Goal: Transaction & Acquisition: Purchase product/service

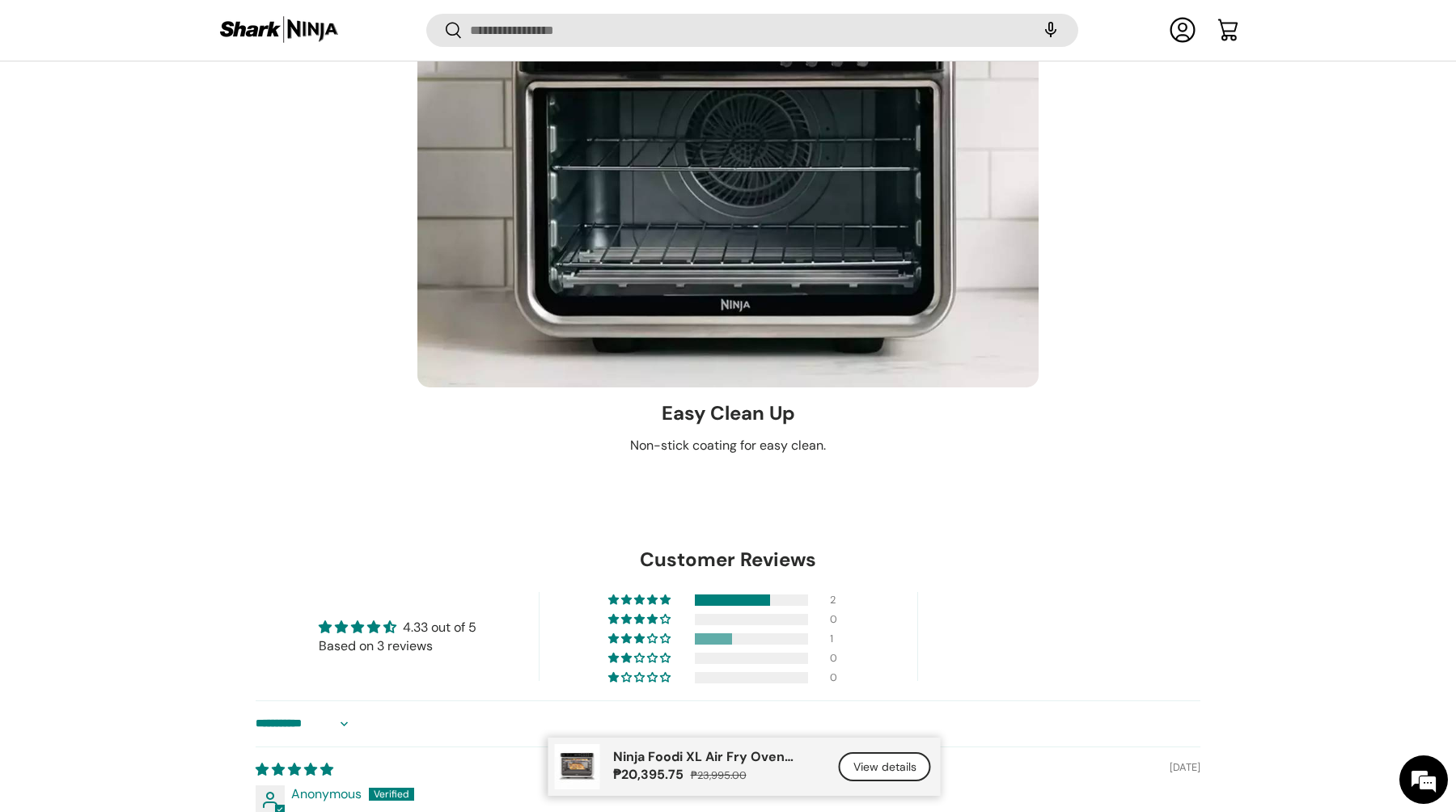
scroll to position [7520, 0]
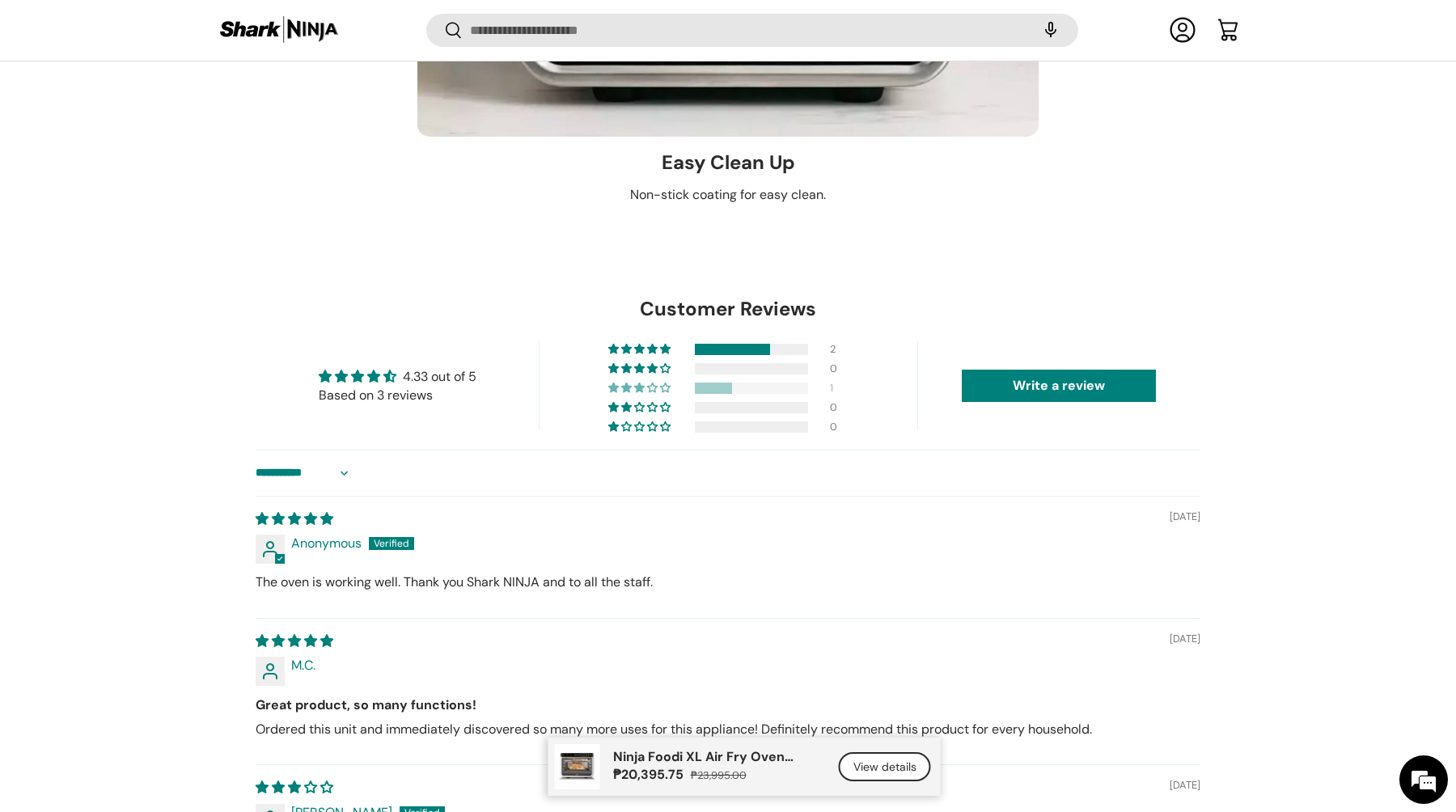
click at [708, 388] on div at bounding box center [713, 387] width 37 height 12
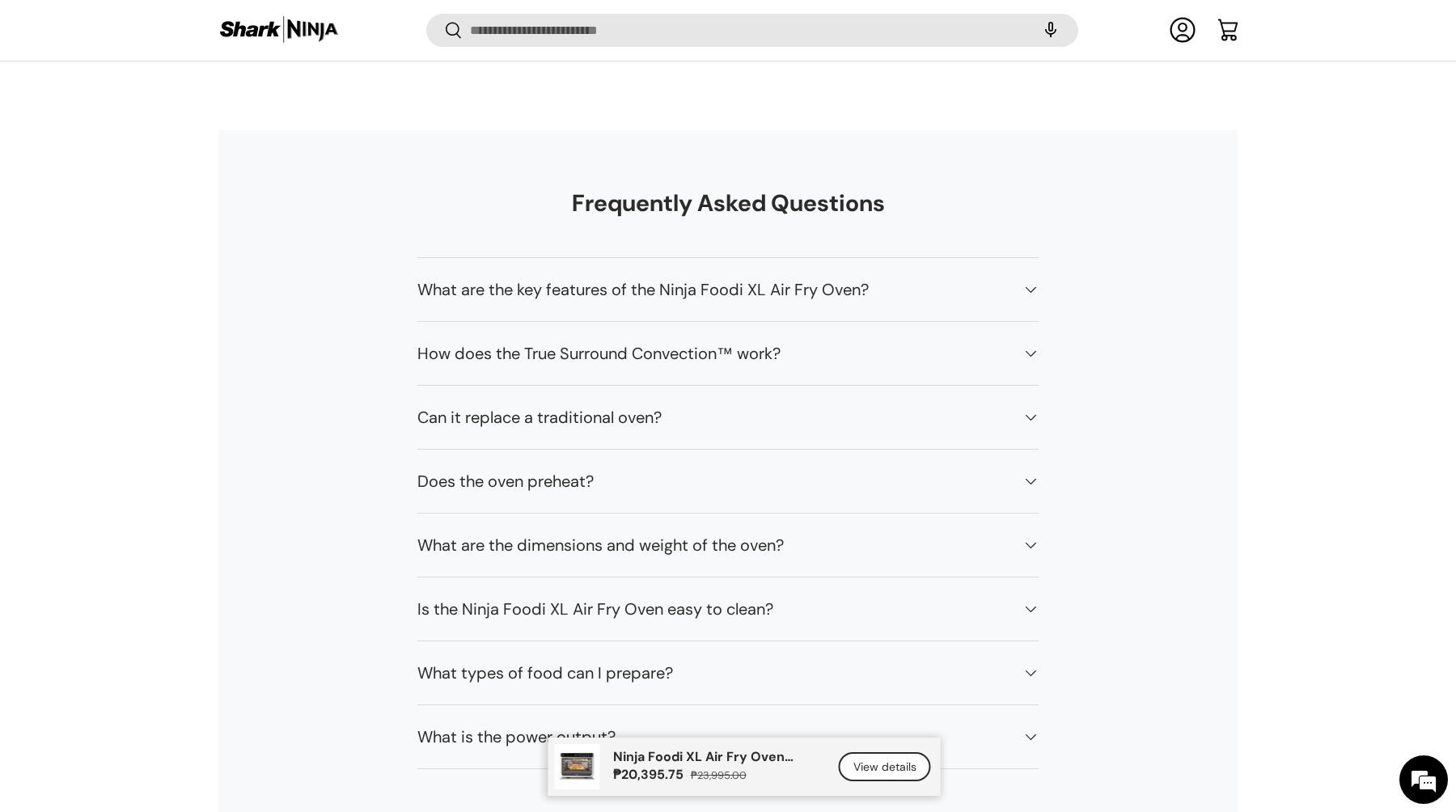
scroll to position [8015, 0]
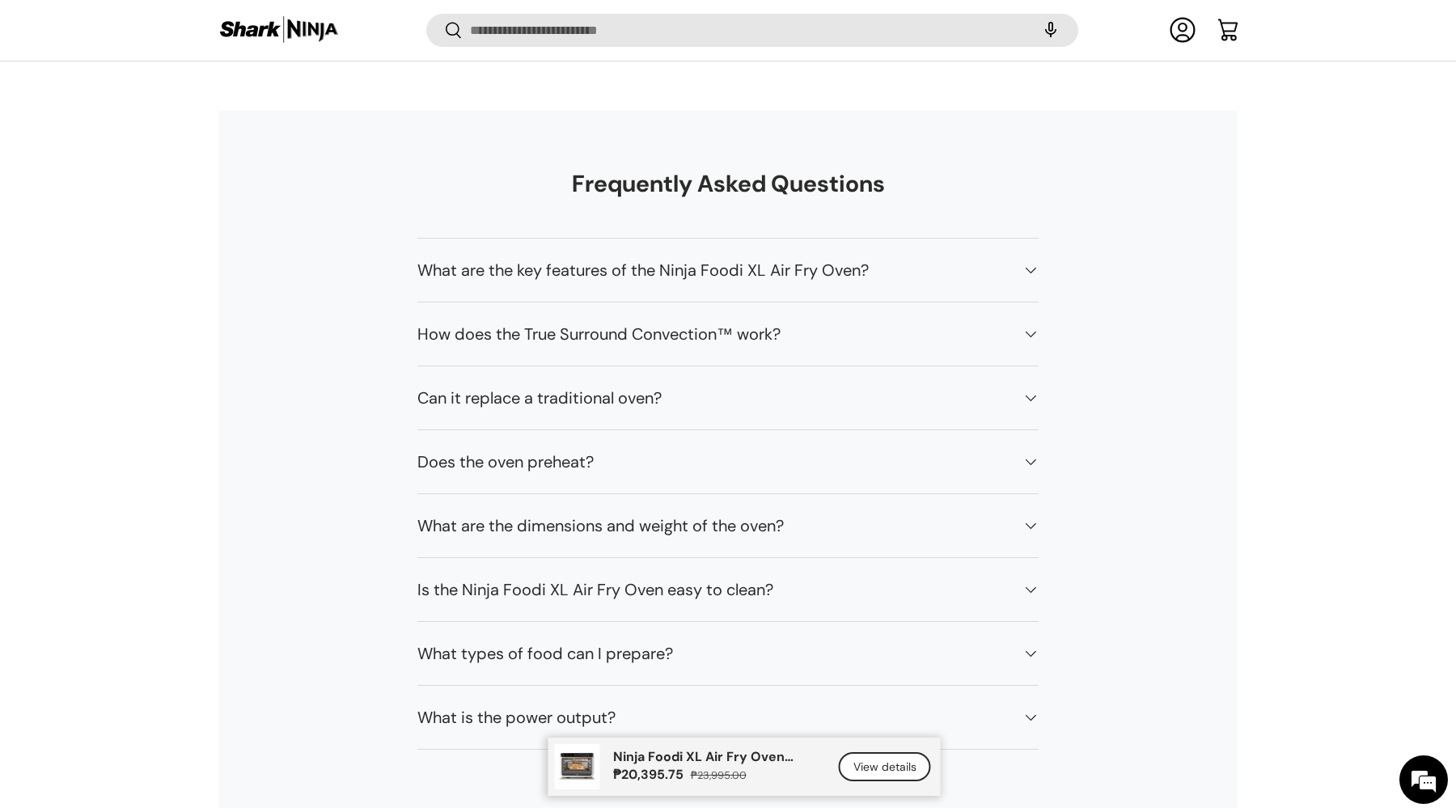
click at [888, 769] on link "View details" at bounding box center [885, 767] width 92 height 30
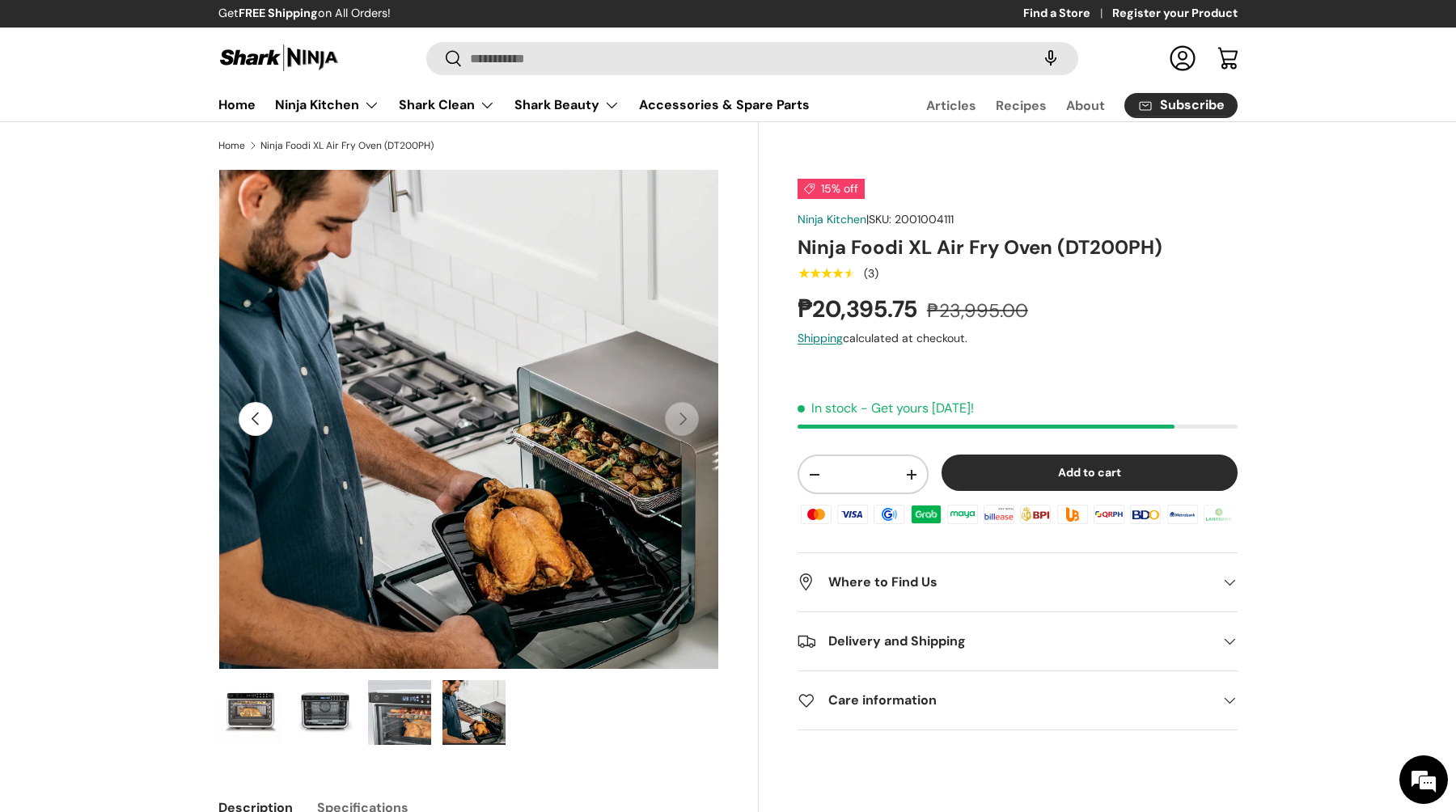
click at [915, 591] on summary "Where to Find Us" at bounding box center [1018, 582] width 440 height 58
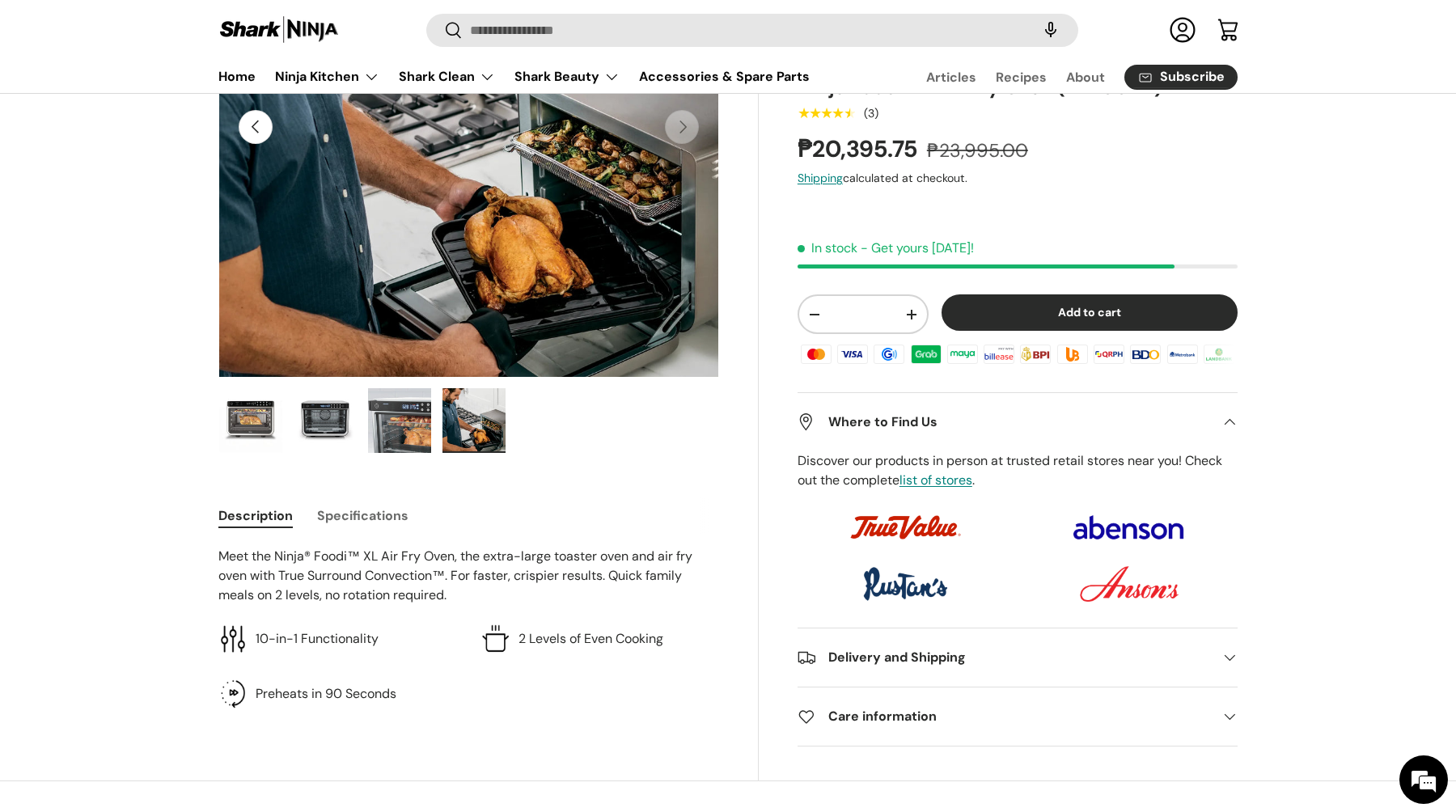
scroll to position [297, 0]
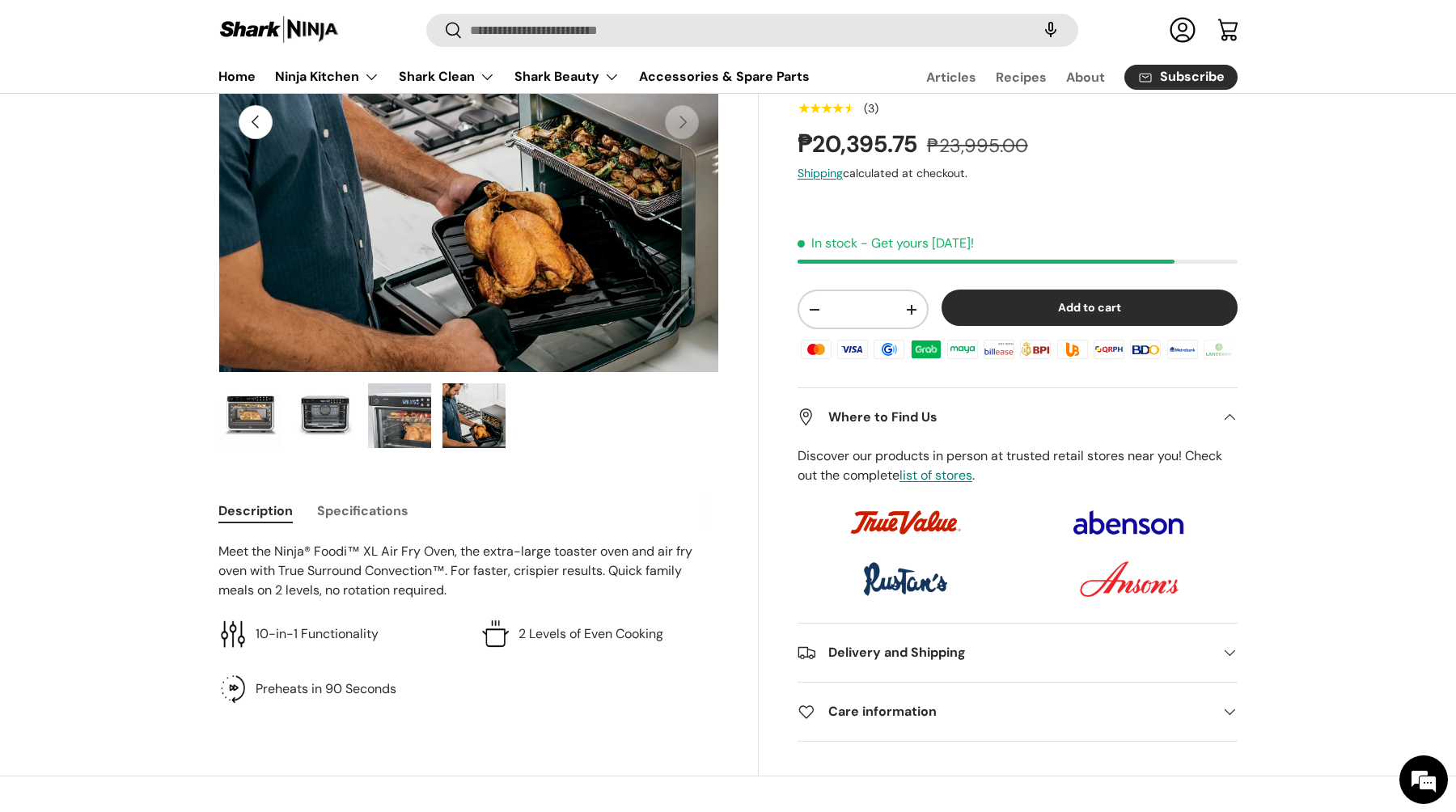
click at [876, 652] on h2 "Delivery and Shipping" at bounding box center [1004, 652] width 414 height 19
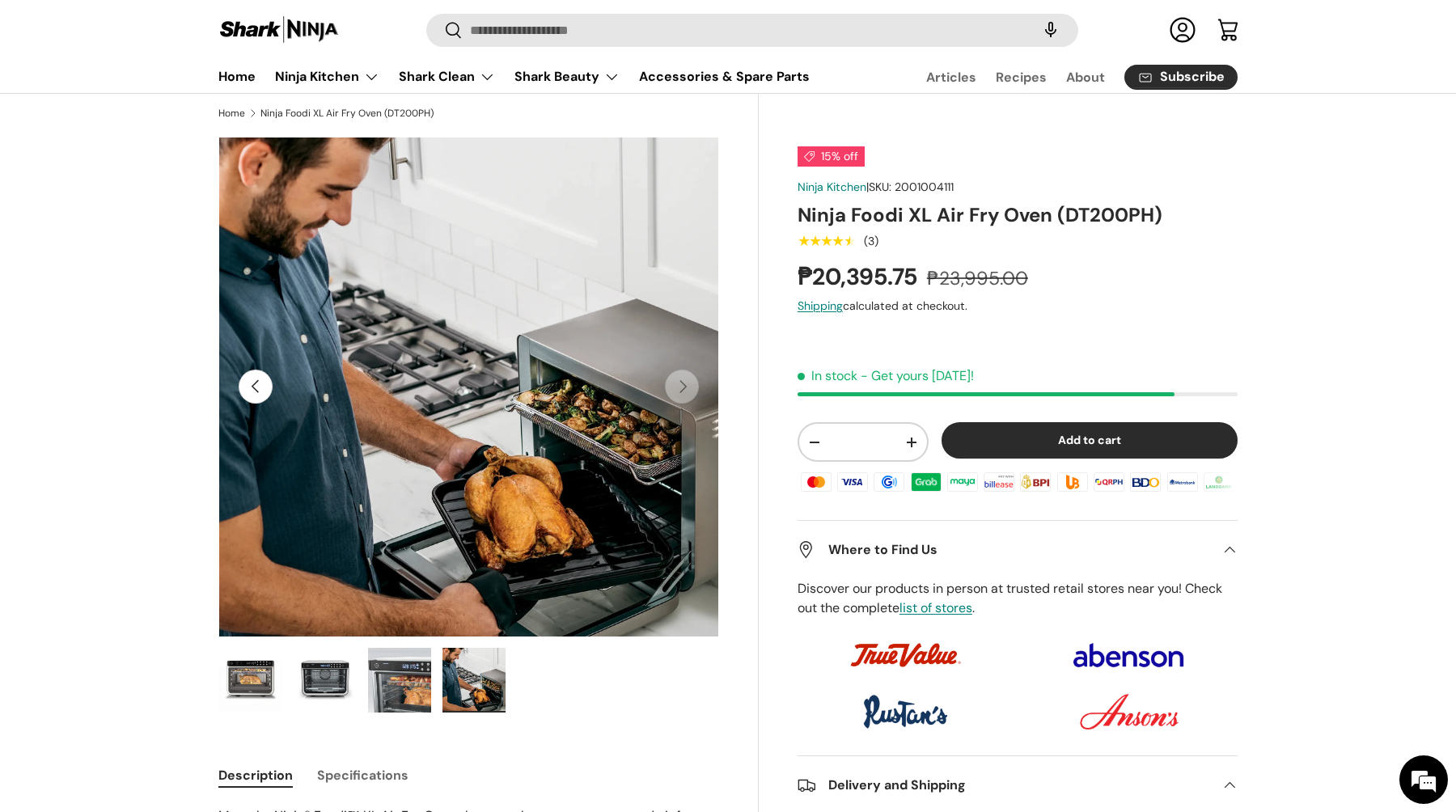
scroll to position [0, 0]
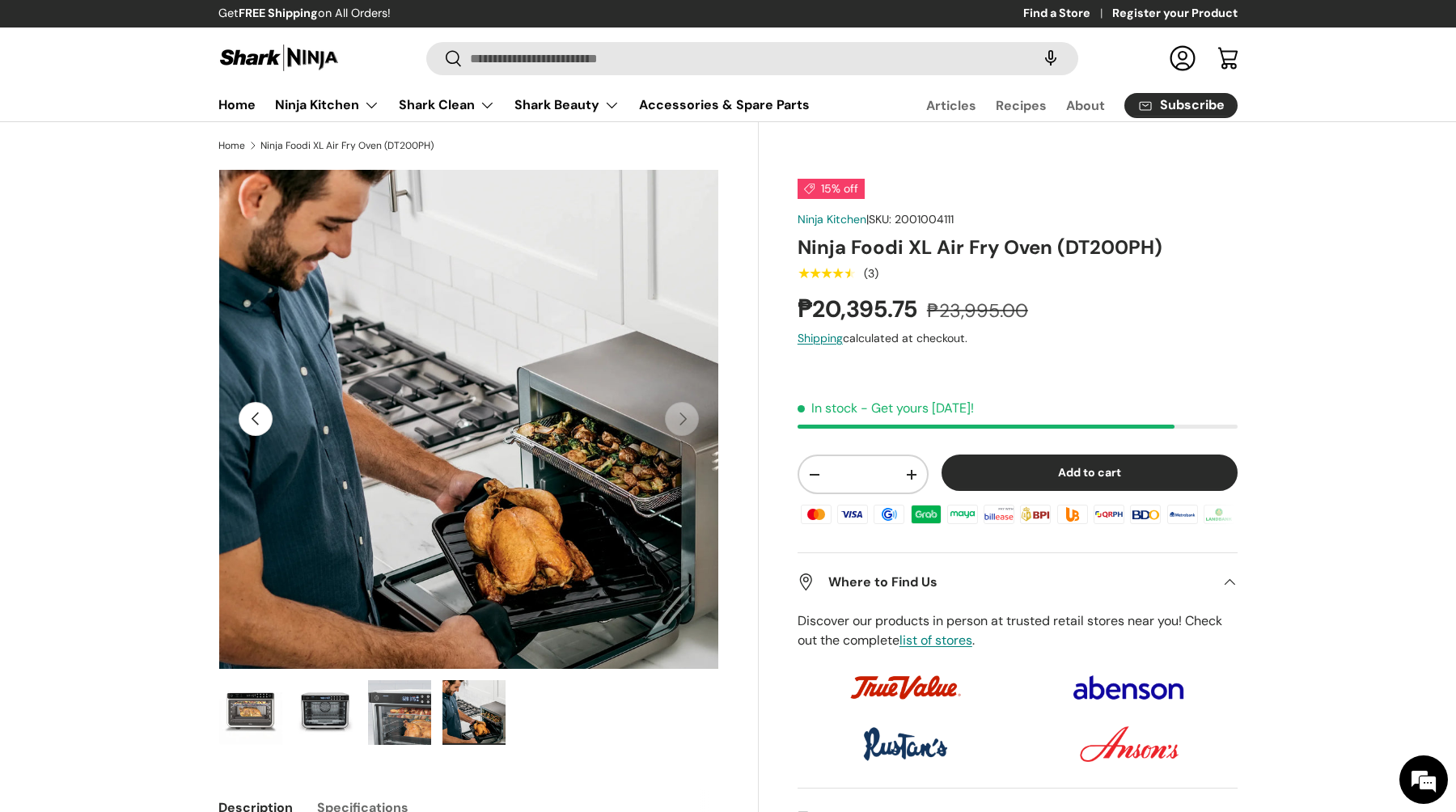
click at [1004, 471] on button "Add to cart" at bounding box center [1089, 473] width 296 height 36
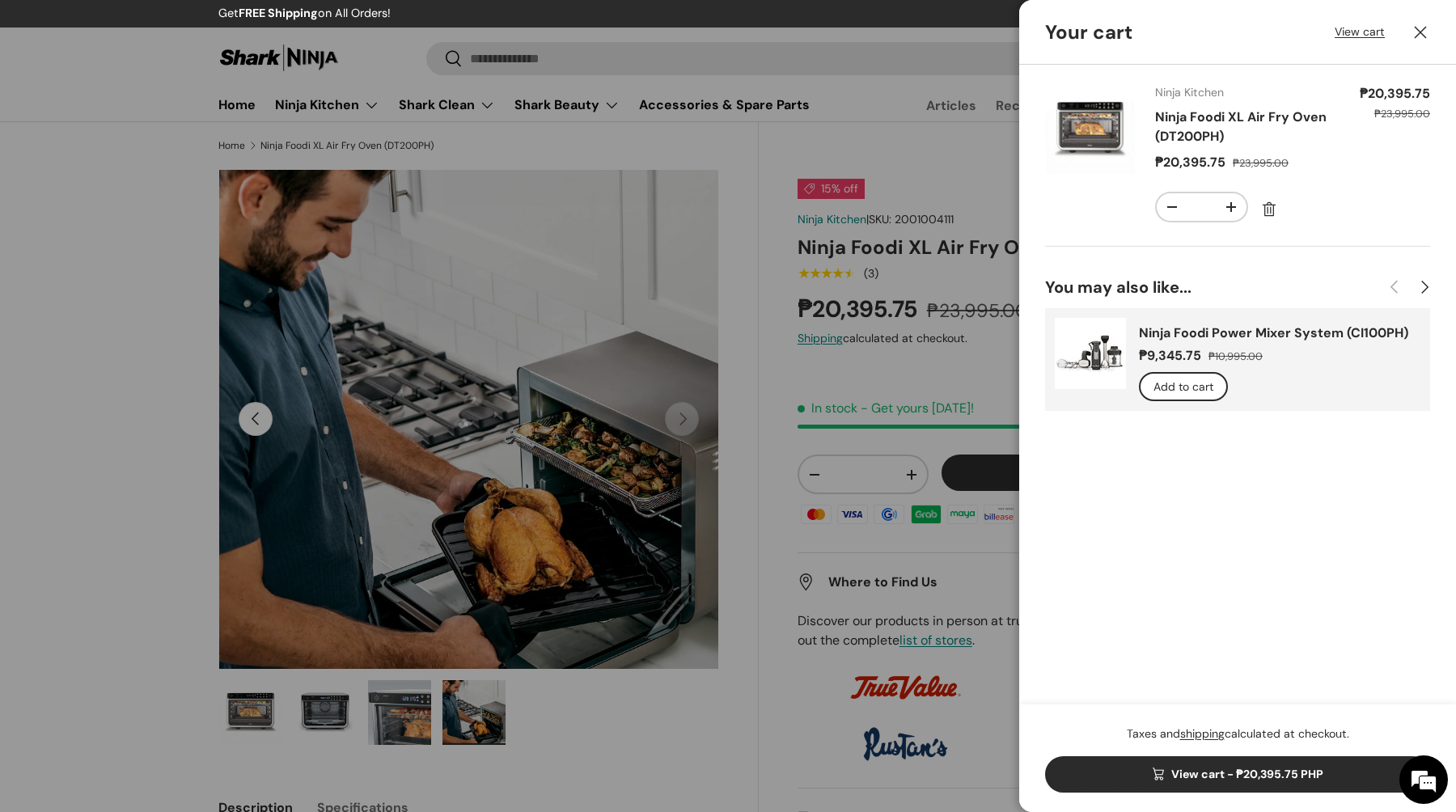
click at [1175, 780] on link "View cart - ₱20,395.75 PHP" at bounding box center [1237, 774] width 385 height 36
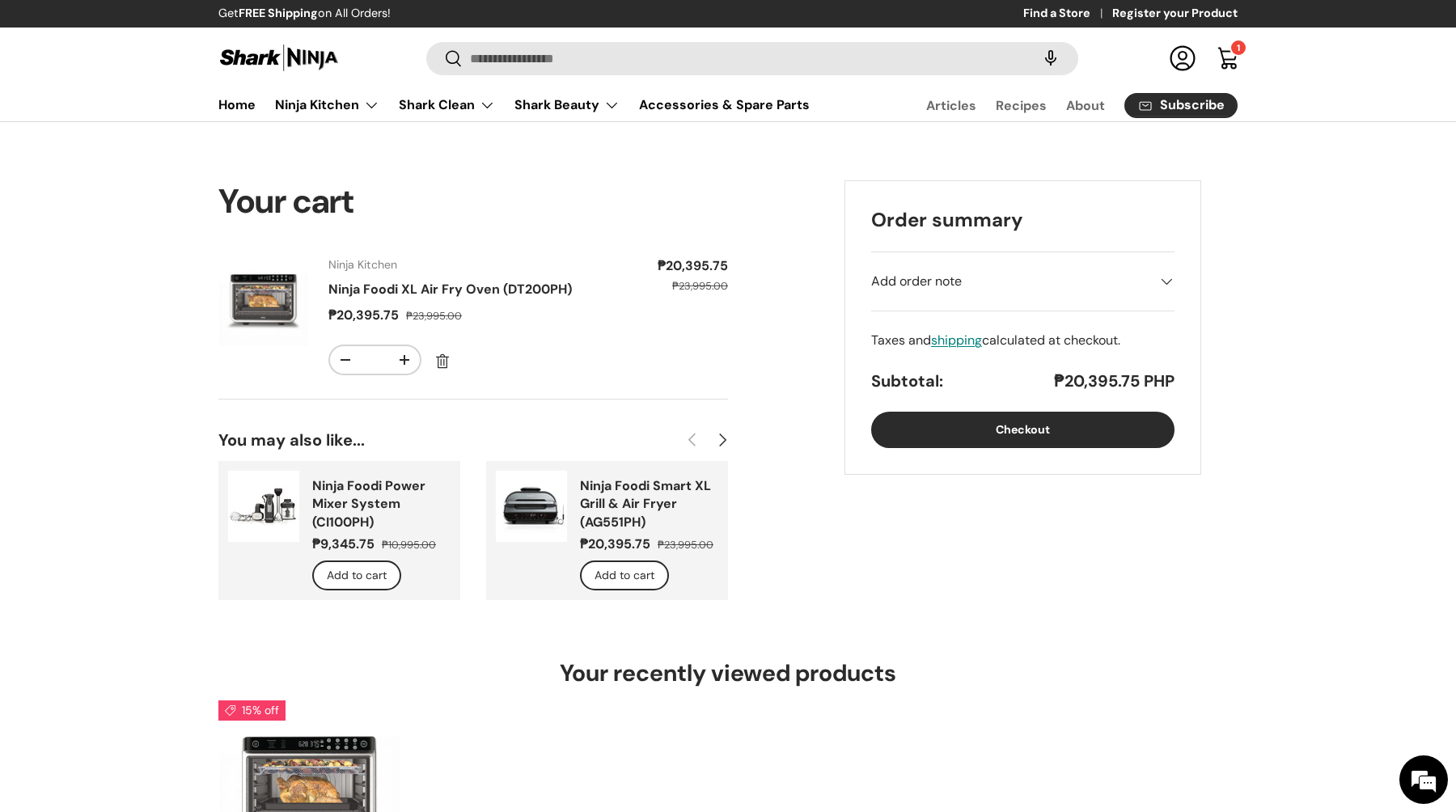
click at [1036, 428] on button "Checkout" at bounding box center [1022, 430] width 303 height 36
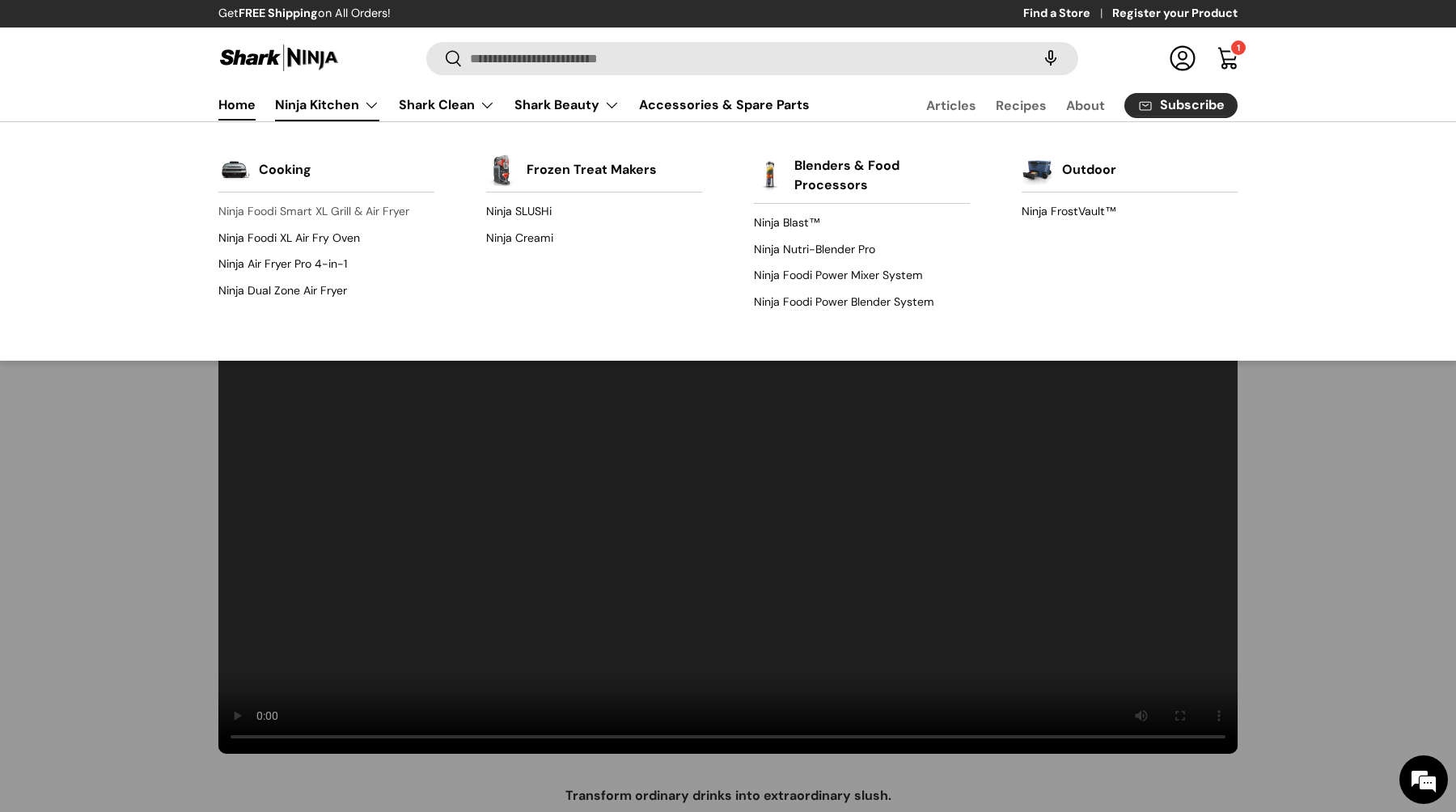
click at [305, 211] on link "Ninja Foodi Smart XL Grill & Air Fryer" at bounding box center [326, 212] width 216 height 26
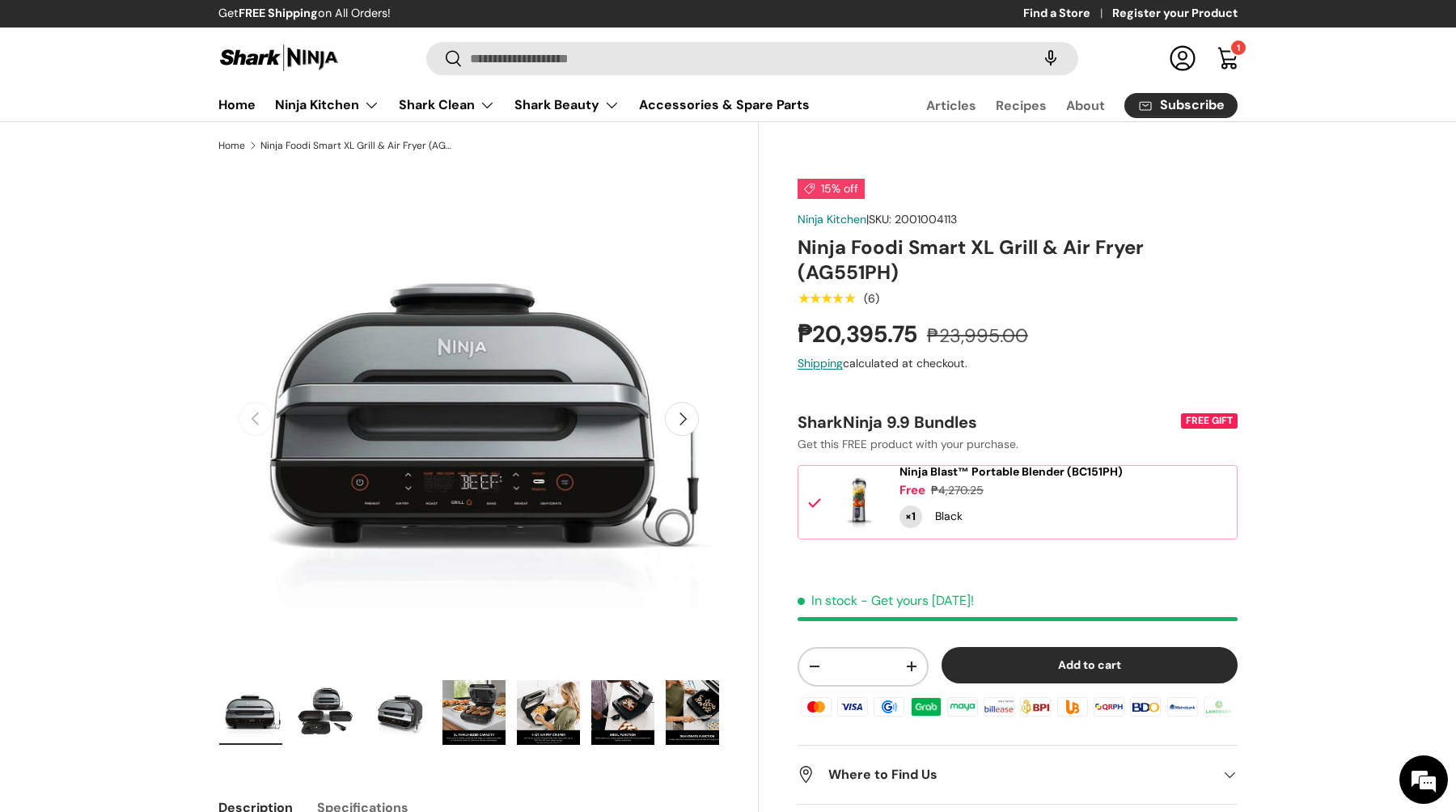
click at [549, 713] on img "Gallery Viewer" at bounding box center [549, 712] width 63 height 64
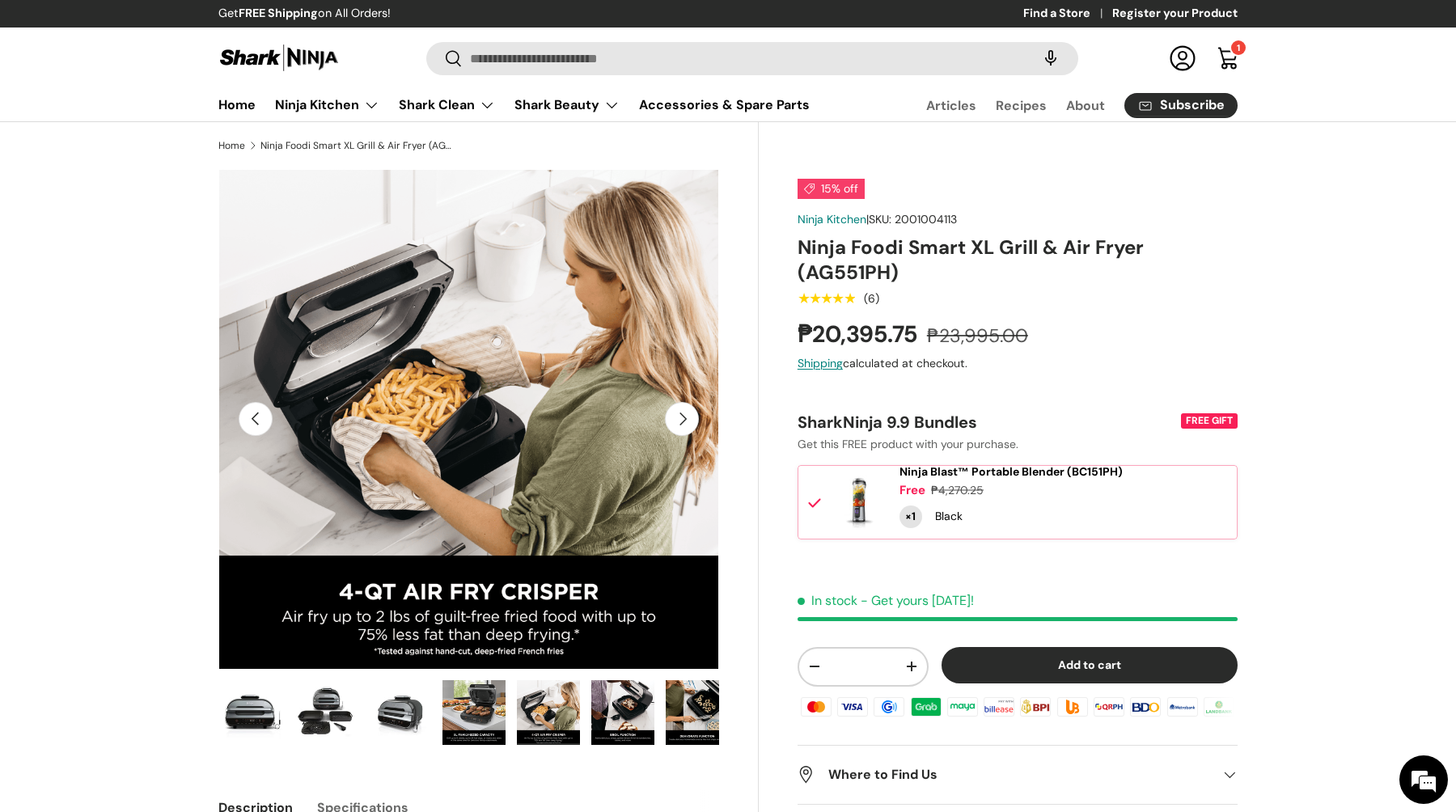
click at [601, 710] on img "Gallery Viewer" at bounding box center [623, 712] width 63 height 64
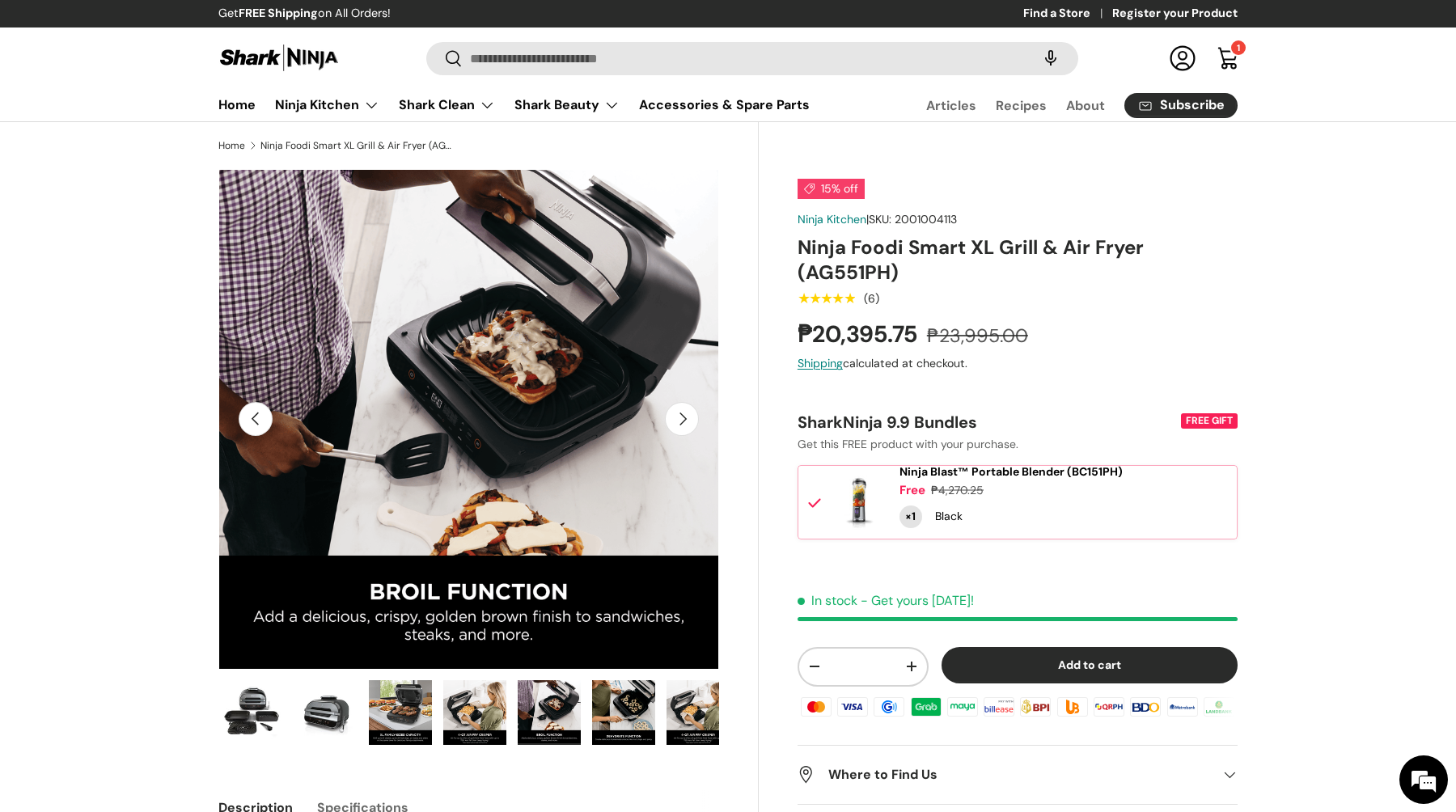
scroll to position [0, 74]
click at [579, 705] on img "Gallery Viewer" at bounding box center [549, 712] width 63 height 64
click at [599, 711] on img "Gallery Viewer" at bounding box center [623, 712] width 63 height 64
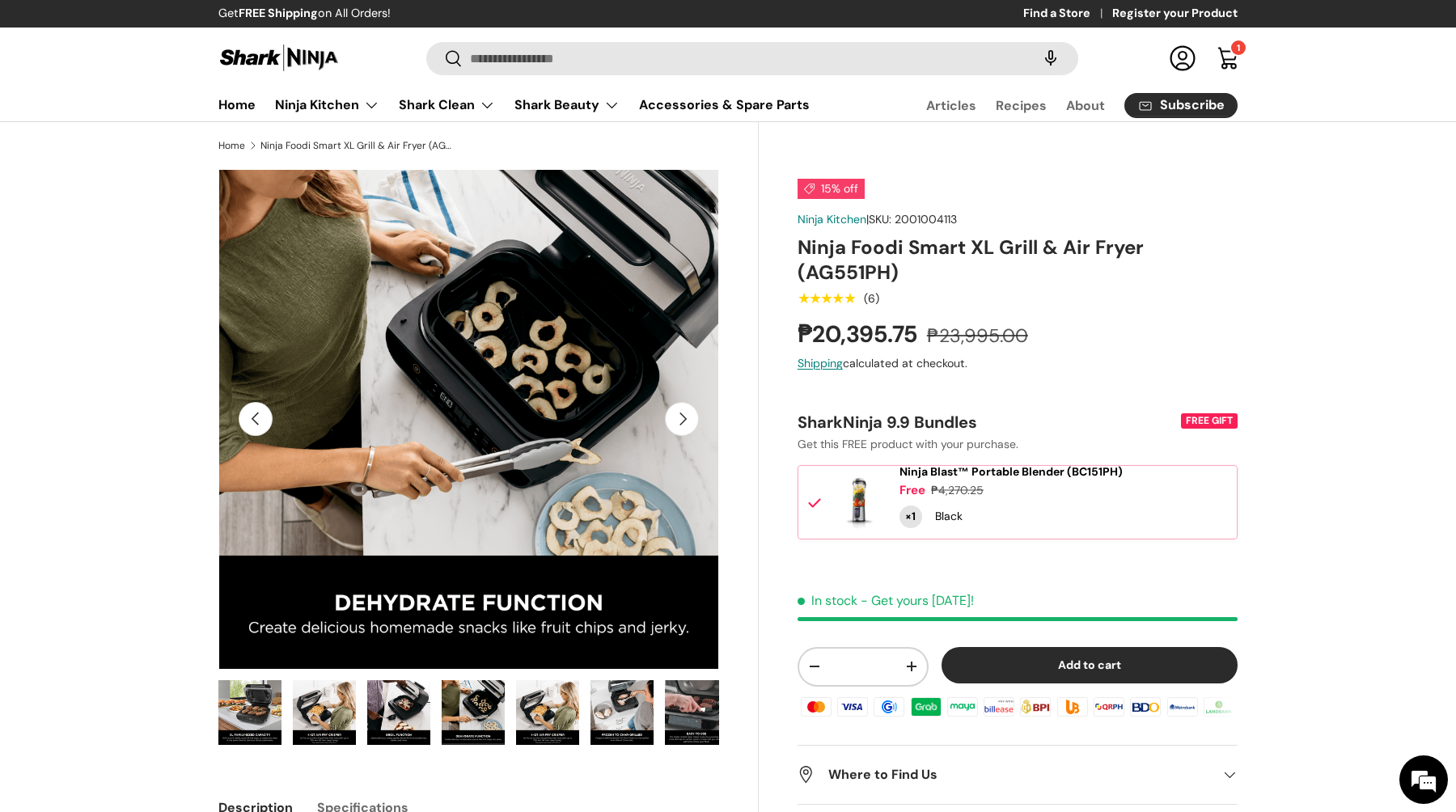
scroll to position [0, 223]
click at [624, 727] on img "Gallery Viewer" at bounding box center [623, 712] width 63 height 64
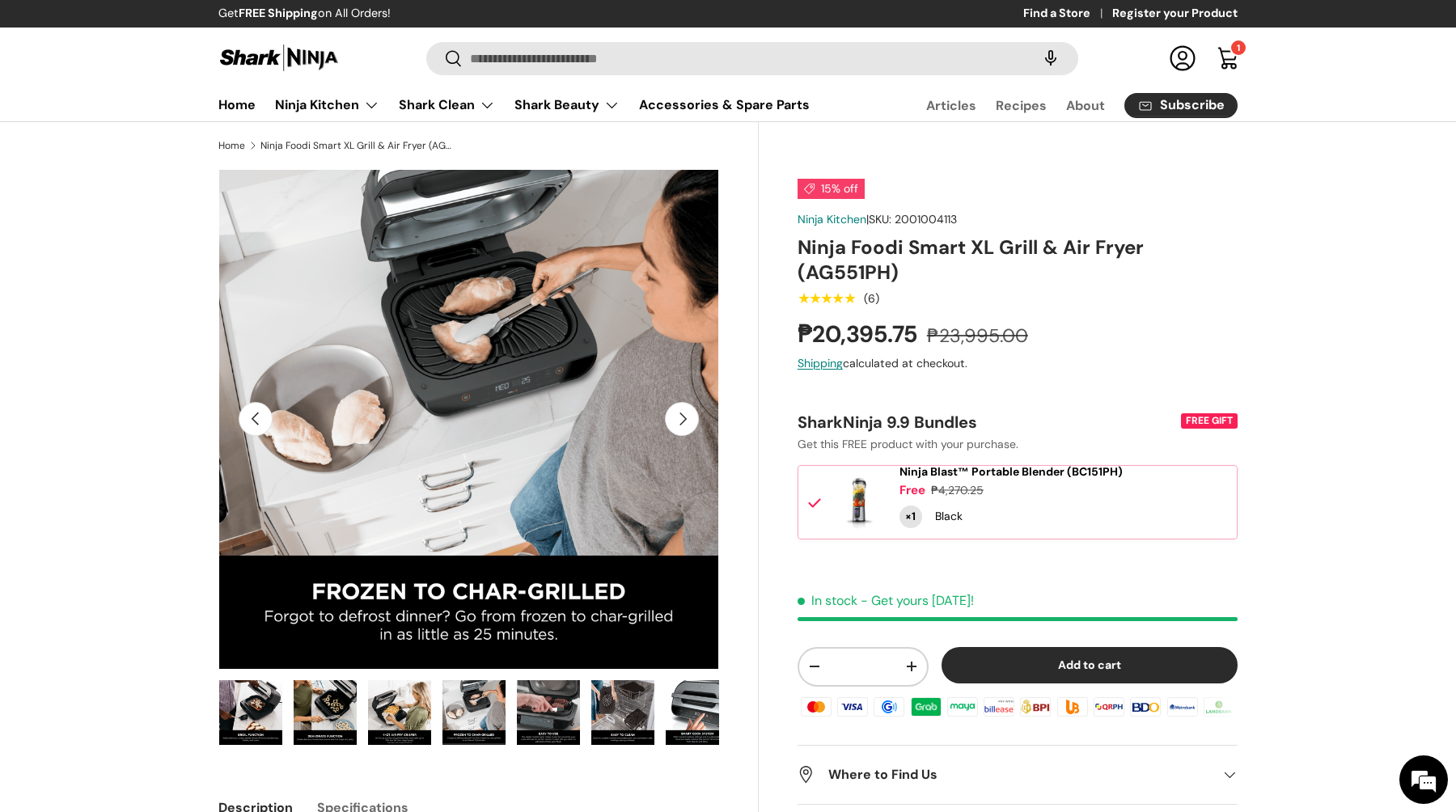
scroll to position [0, 0]
click at [604, 697] on img "Gallery Viewer" at bounding box center [623, 712] width 63 height 64
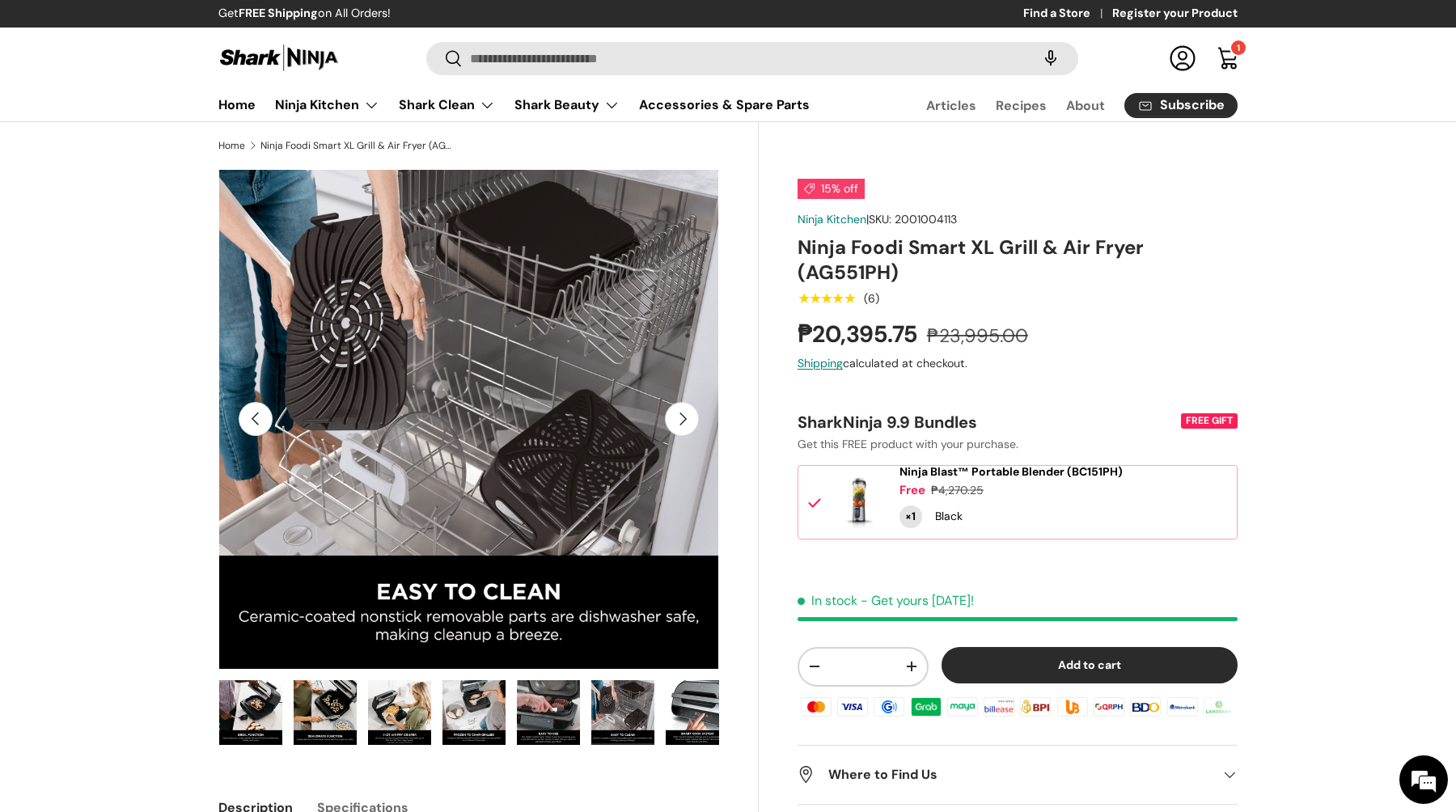
click at [689, 713] on img "Gallery Viewer" at bounding box center [697, 712] width 63 height 64
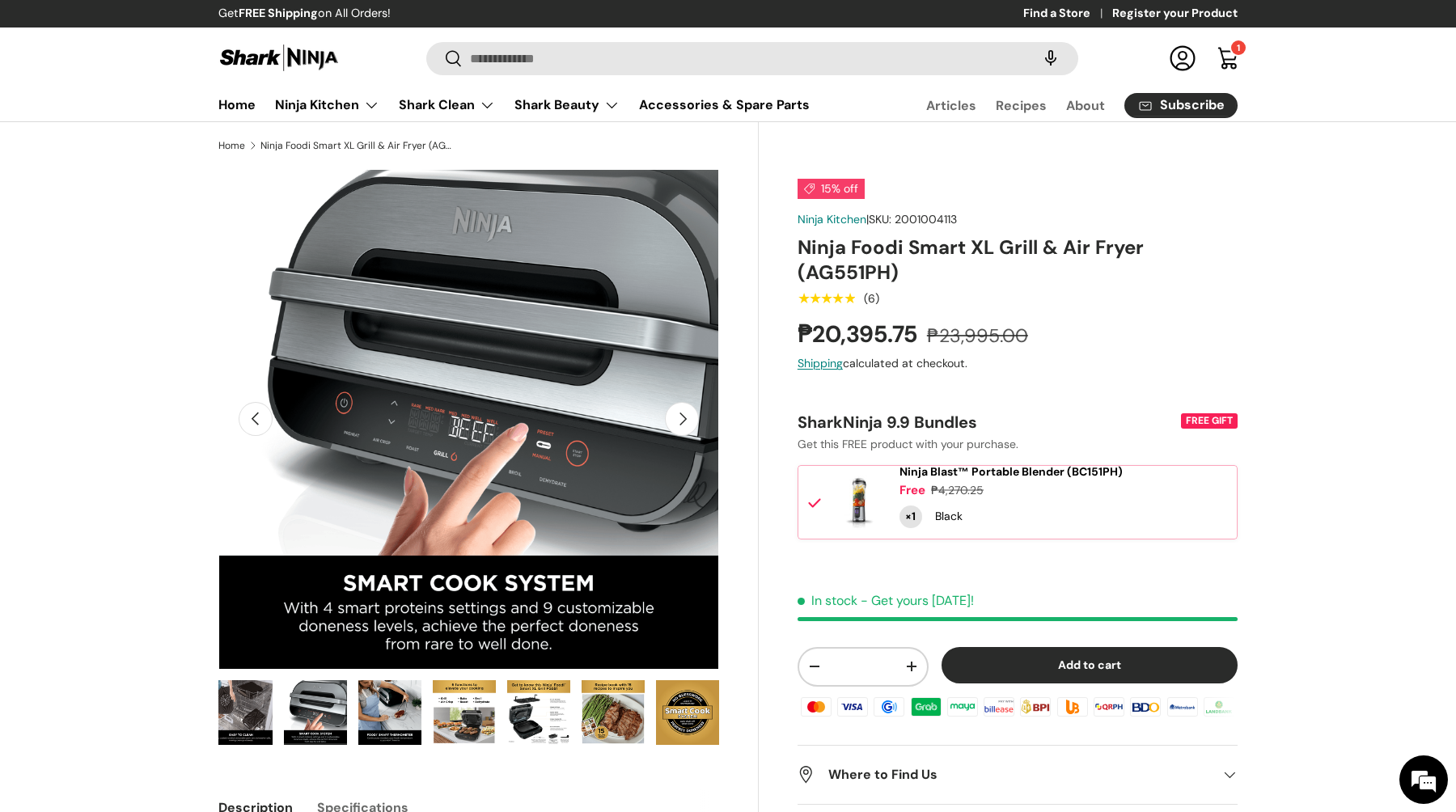
scroll to position [0, 754]
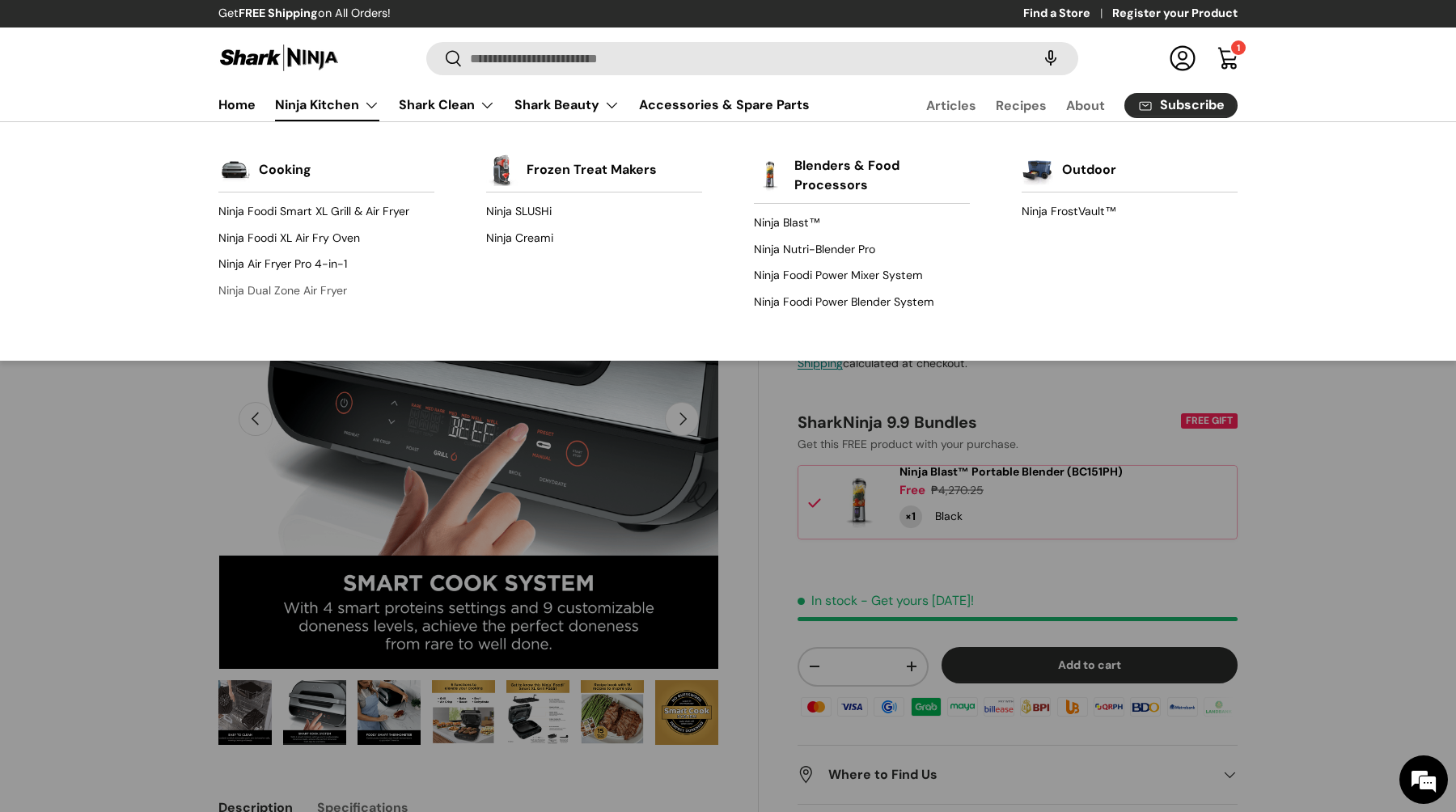
click at [318, 291] on link "Ninja Dual Zone Air Fryer" at bounding box center [326, 290] width 216 height 26
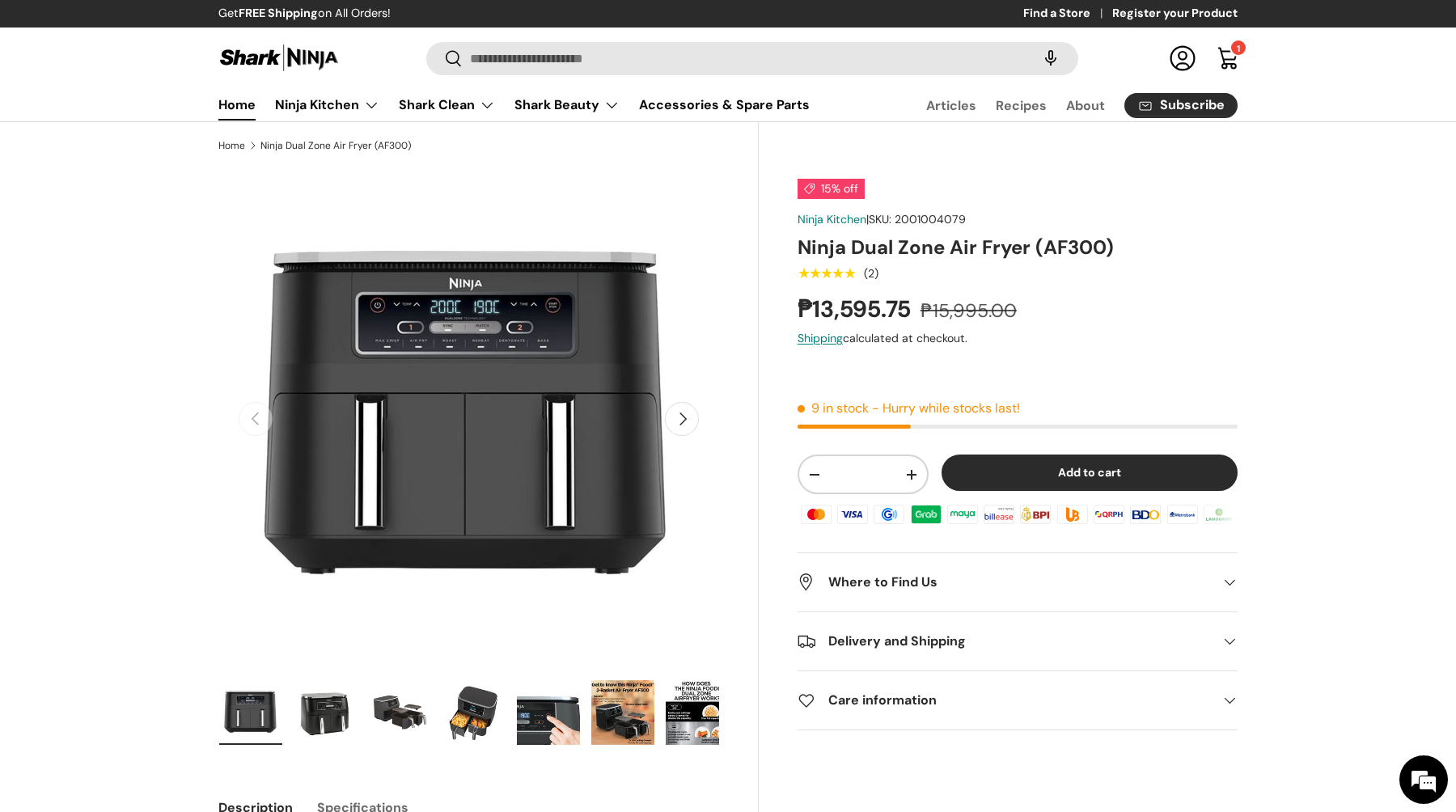
click at [243, 109] on link "Home" at bounding box center [236, 104] width 37 height 32
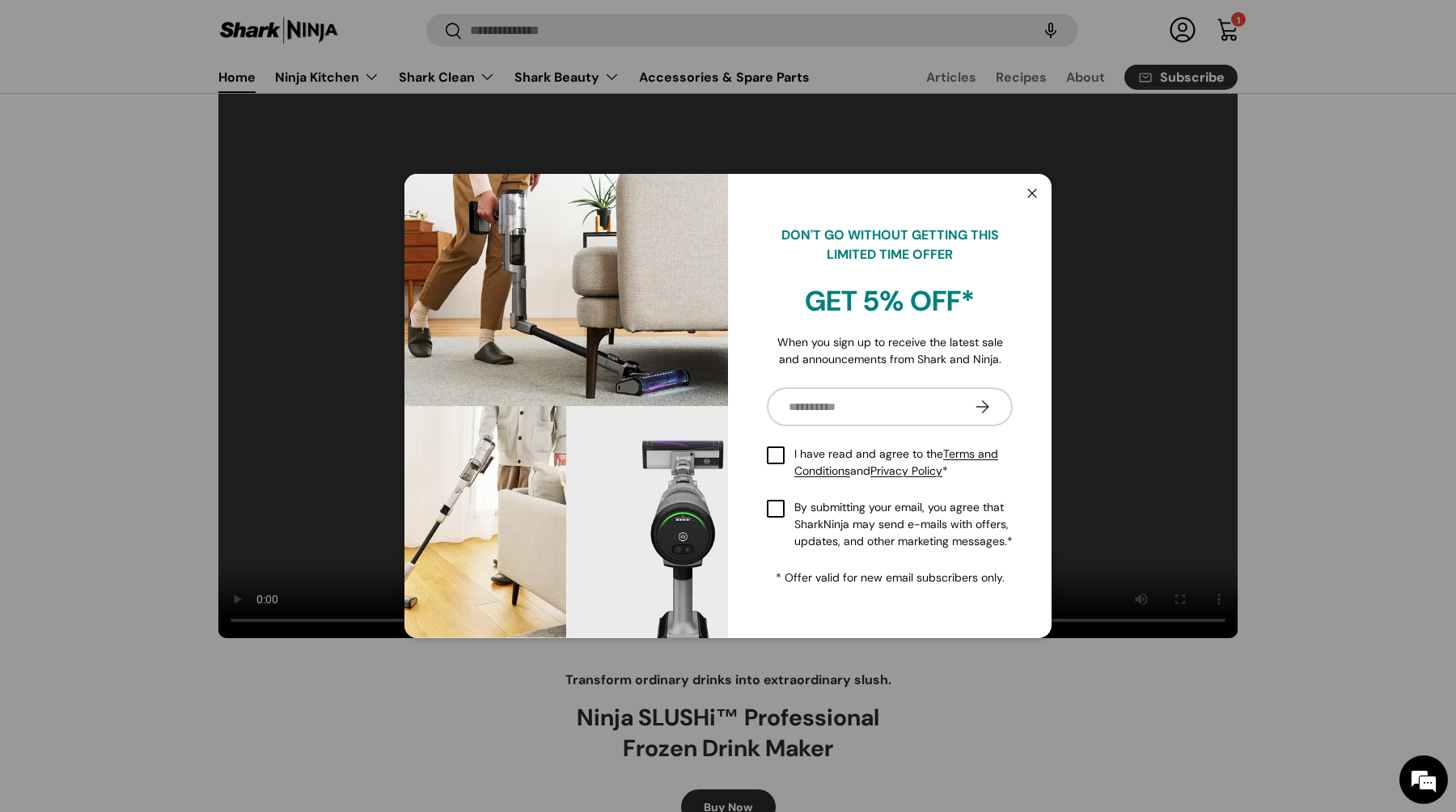
click at [558, 33] on pop-up "Close DON'T GO WITHOUT GETTING THIS LIMITED TIME OFFER GET 5% OFF* When you sig…" at bounding box center [728, 406] width 1456 height 812
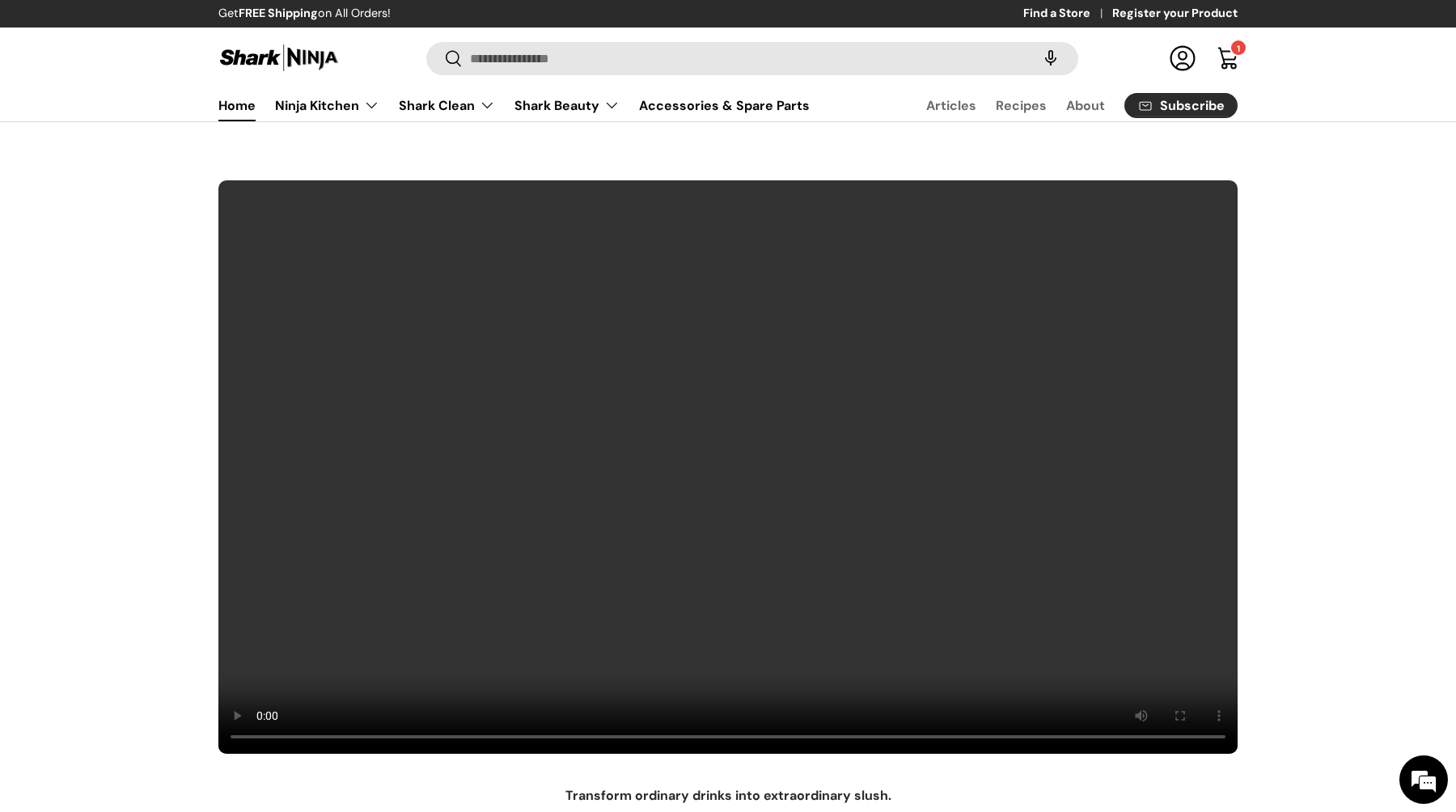
scroll to position [116, 0]
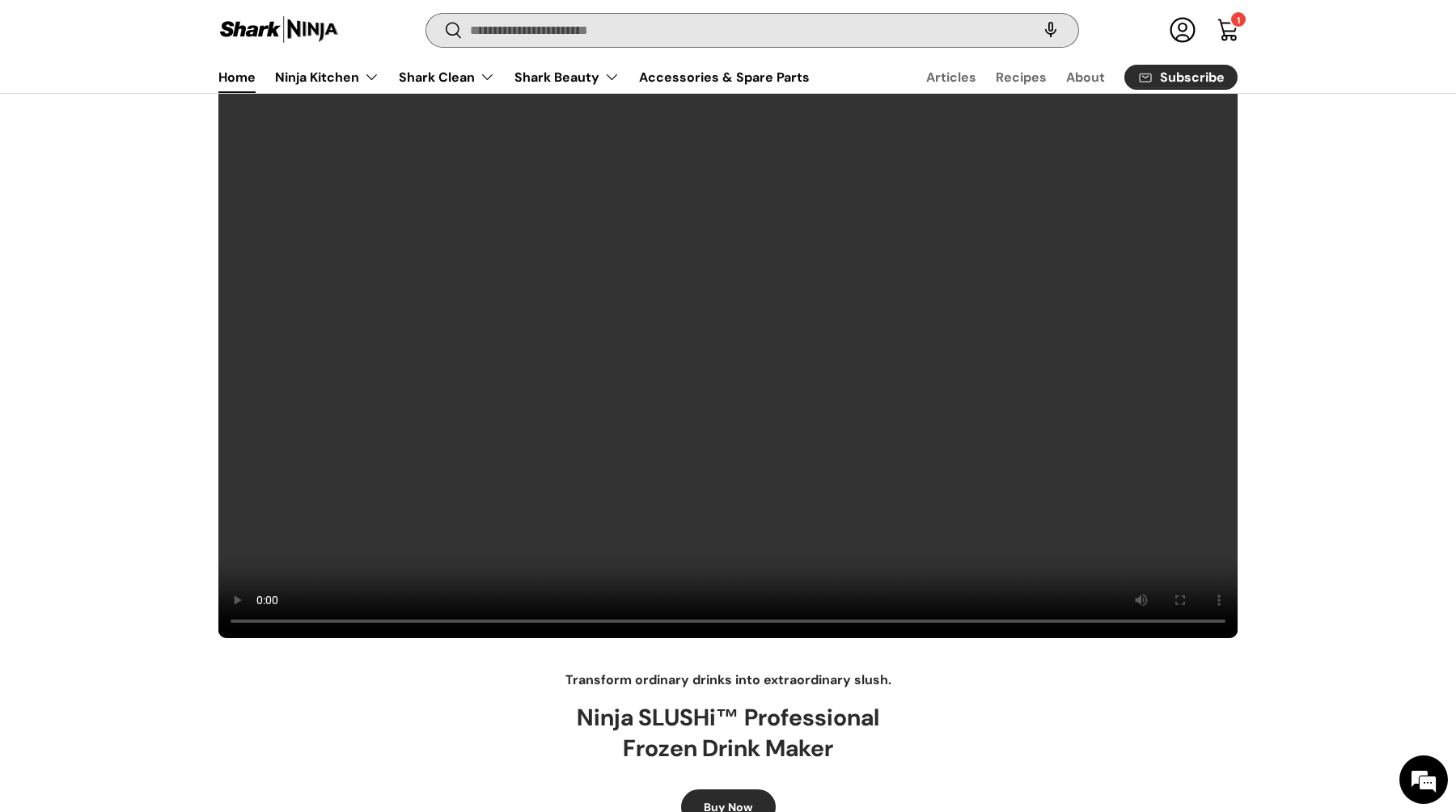
click at [558, 33] on input "Search" at bounding box center [752, 30] width 652 height 33
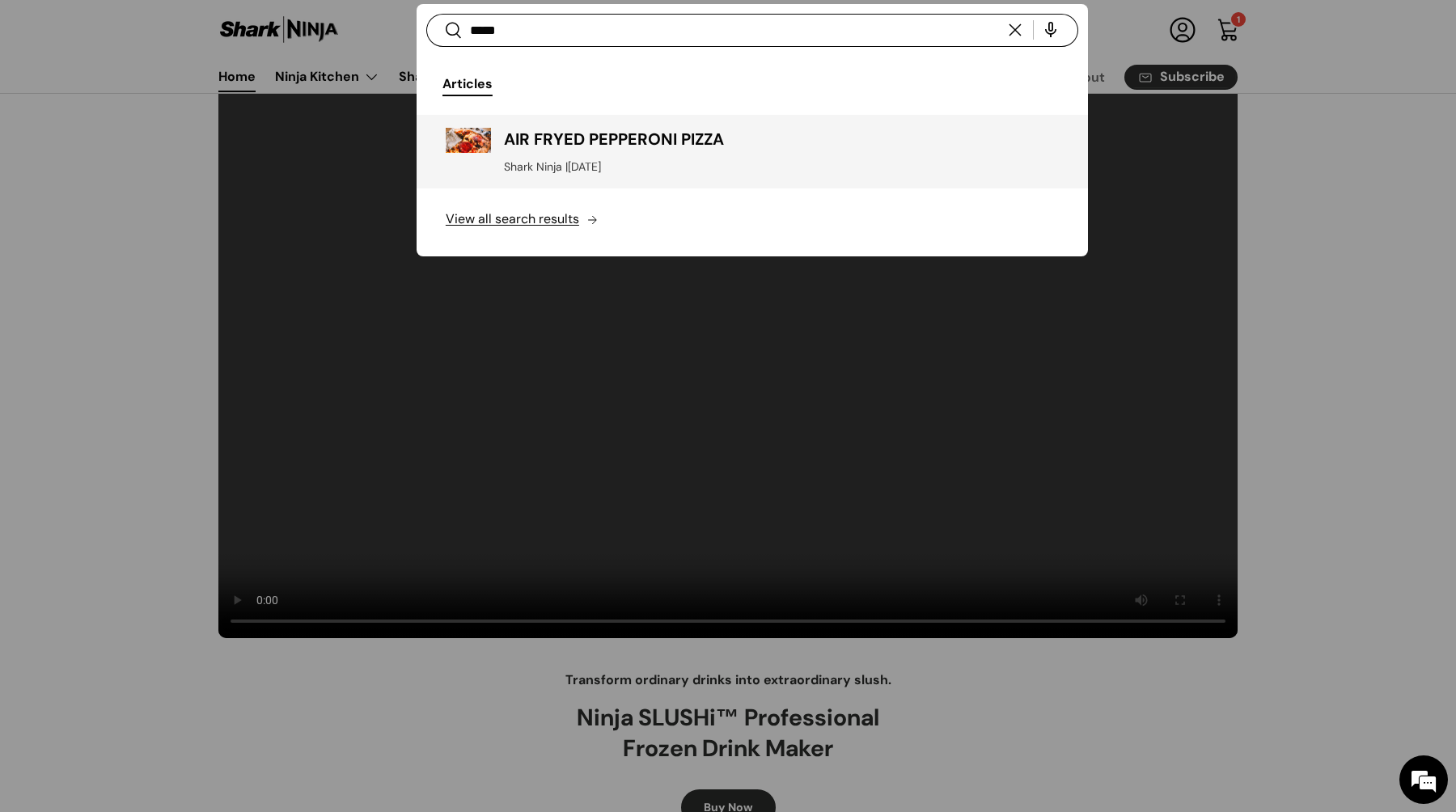
type input "*****"
click at [655, 144] on h3 "AIR FRYED PEPPERONI PIZZA" at bounding box center [781, 139] width 555 height 23
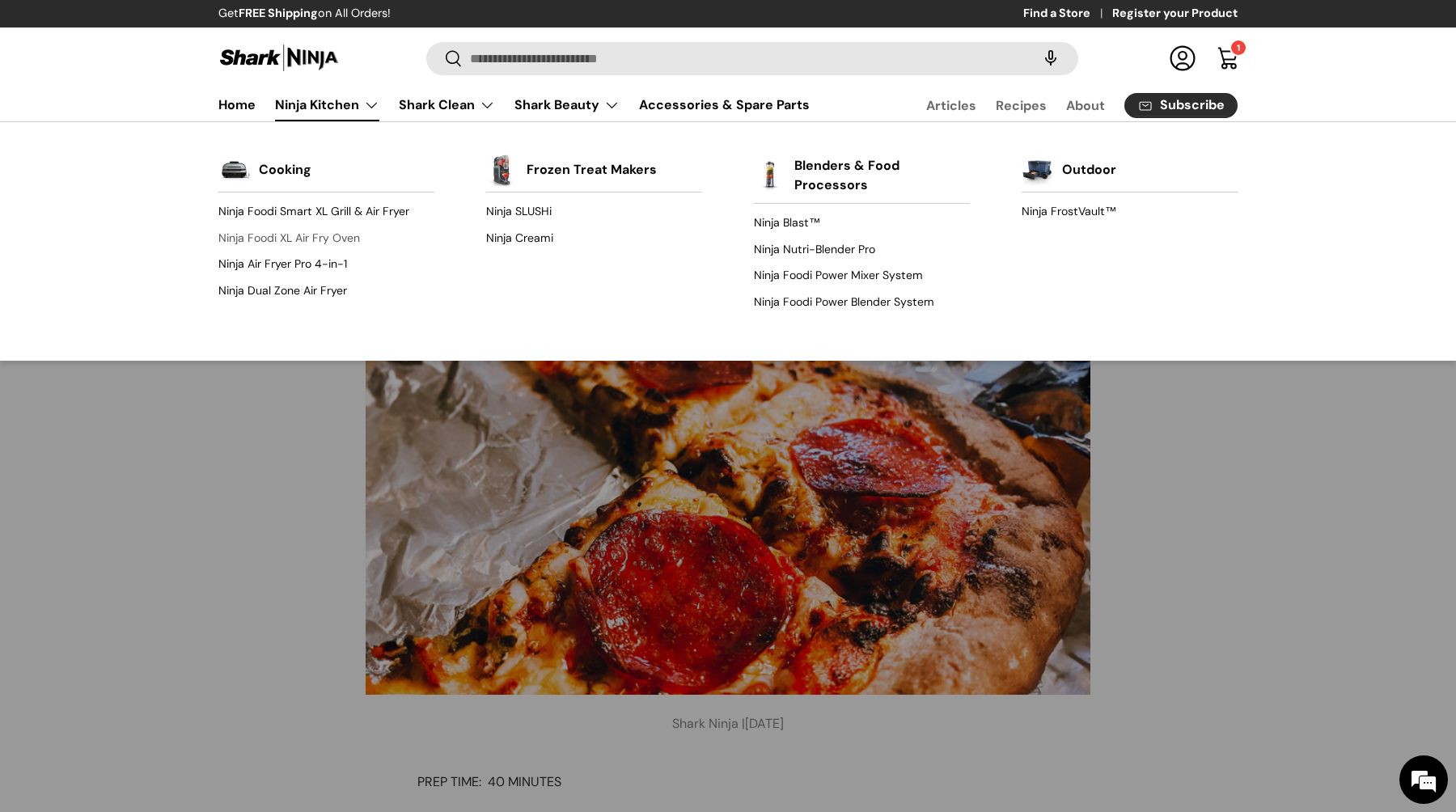
click at [311, 235] on link "Ninja Foodi XL Air Fry Oven" at bounding box center [326, 237] width 216 height 26
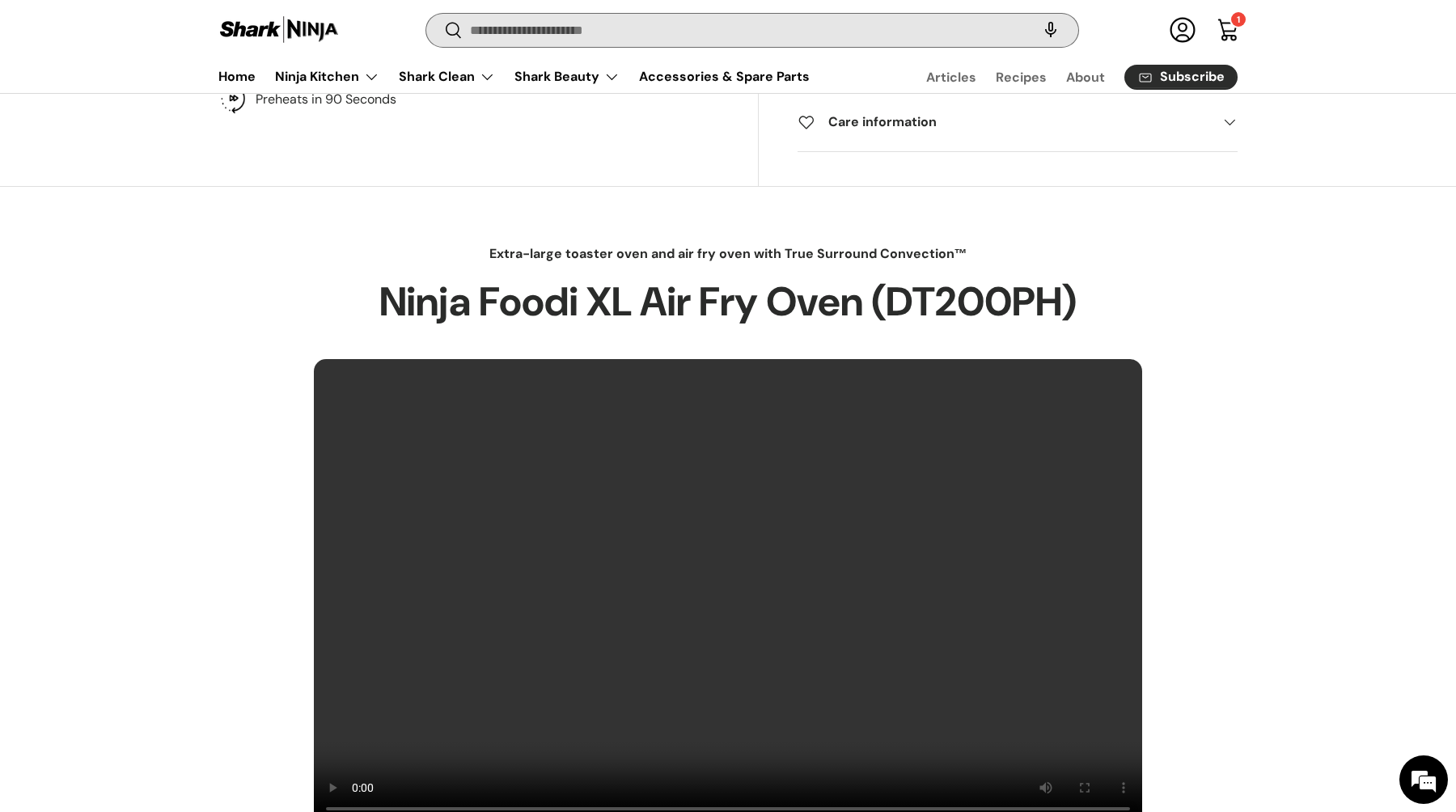
click at [544, 34] on input "Search" at bounding box center [752, 30] width 652 height 33
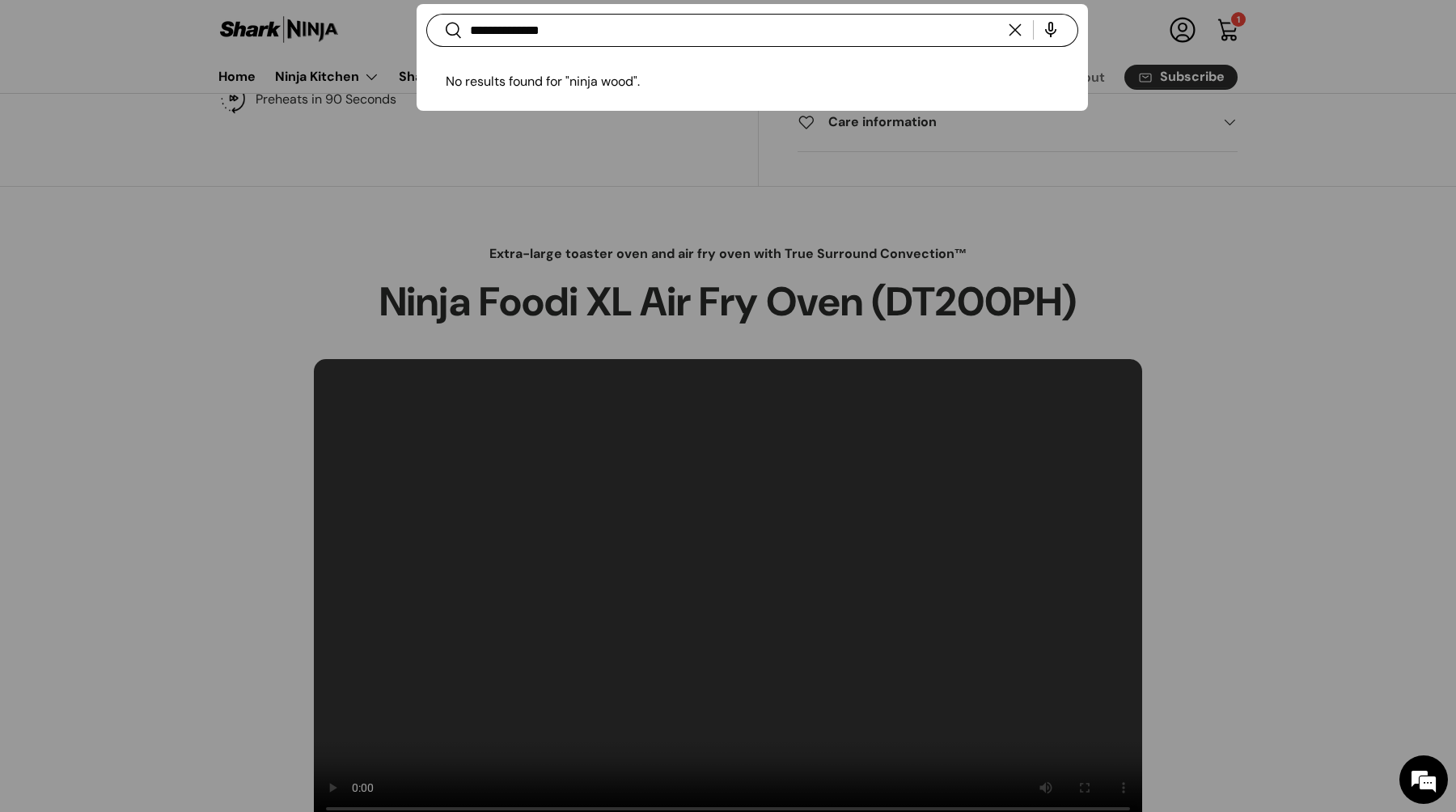
type input "**********"
click at [426, 13] on button "Search" at bounding box center [445, 32] width 36 height 38
